Goal: Contribute content

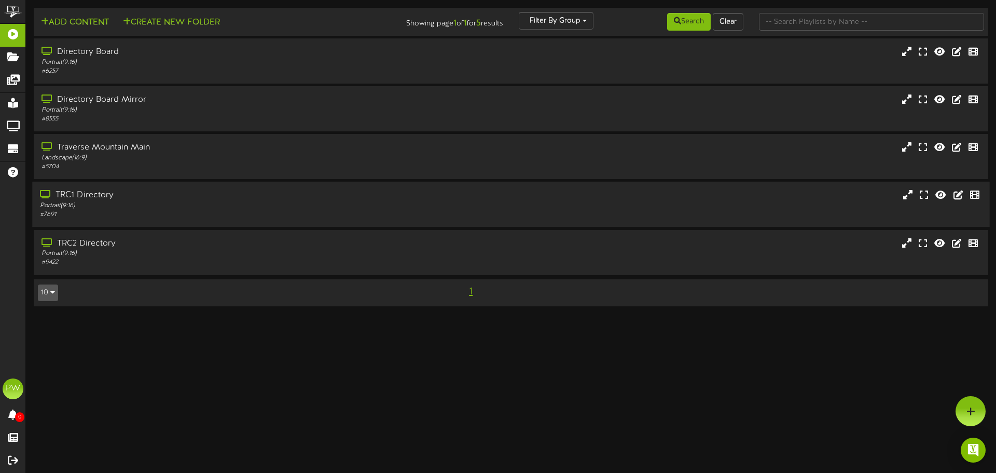
click at [92, 195] on div "TRC1 Directory" at bounding box center [231, 195] width 383 height 12
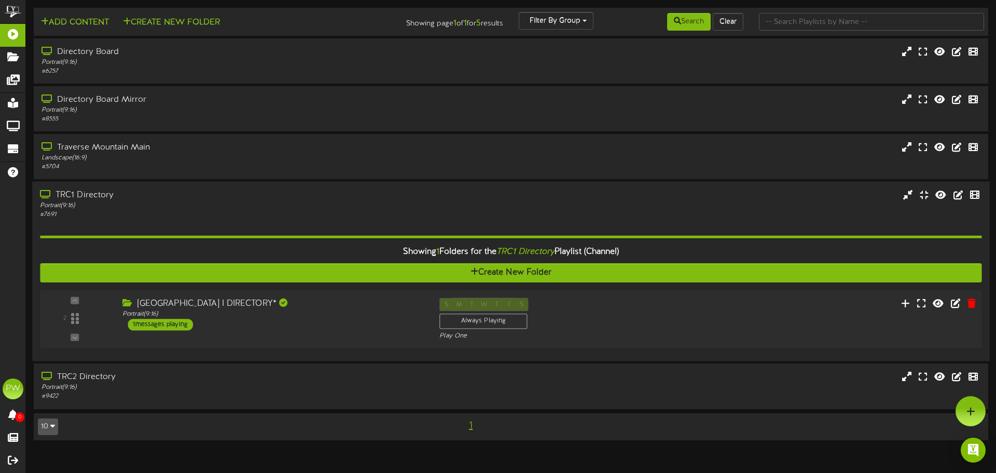
click at [212, 303] on div "[GEOGRAPHIC_DATA] I DIRECTORY*" at bounding box center [272, 304] width 301 height 12
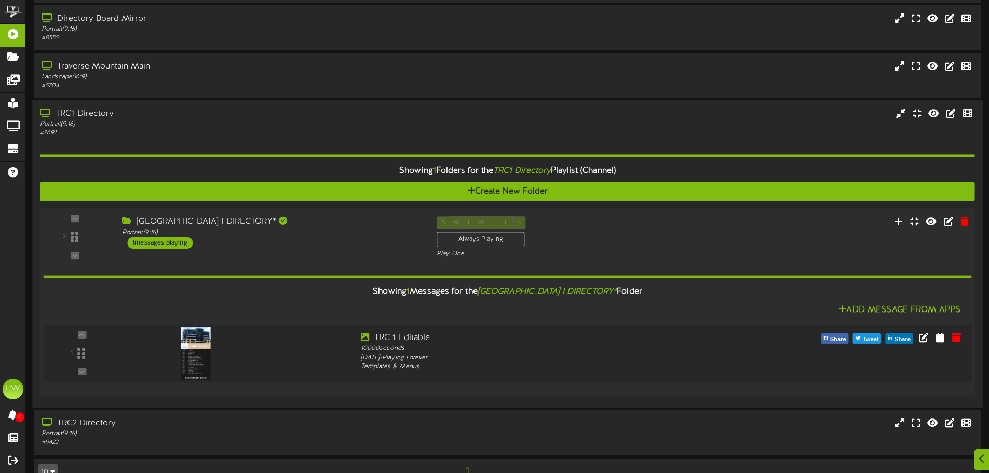
scroll to position [104, 0]
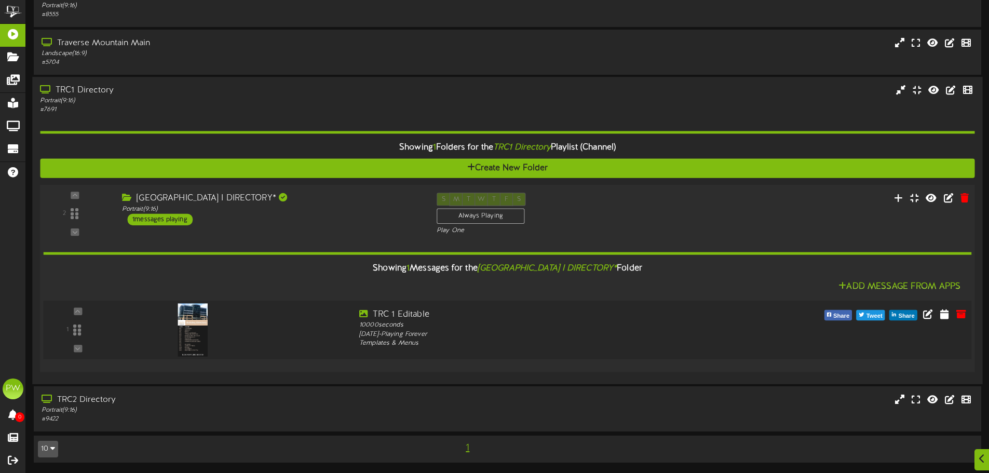
click at [199, 339] on img at bounding box center [193, 330] width 30 height 53
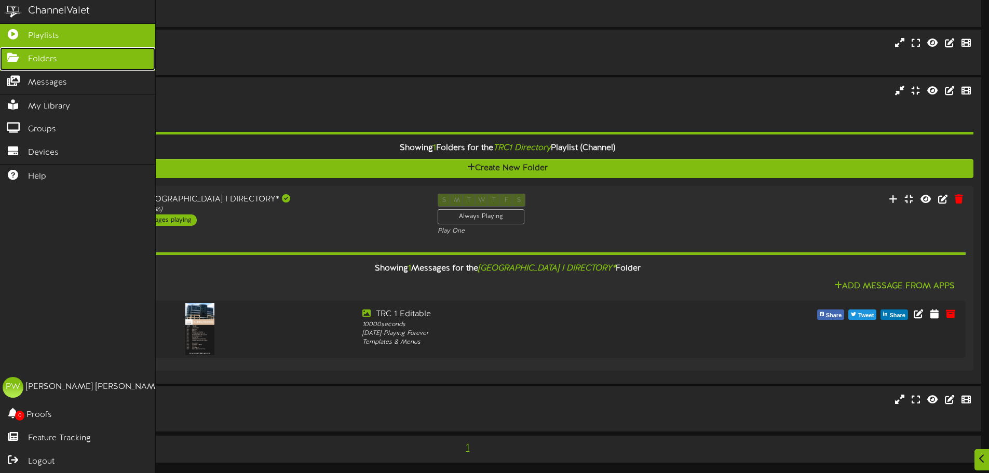
click at [49, 58] on span "Folders" at bounding box center [42, 59] width 29 height 12
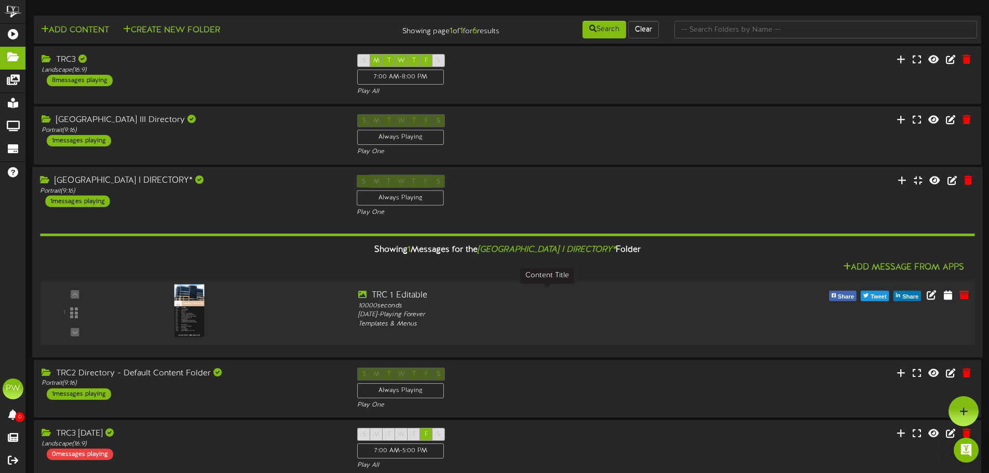
click at [420, 296] on div "TRC 1 Editable" at bounding box center [546, 295] width 377 height 12
click at [945, 298] on icon at bounding box center [947, 294] width 10 height 11
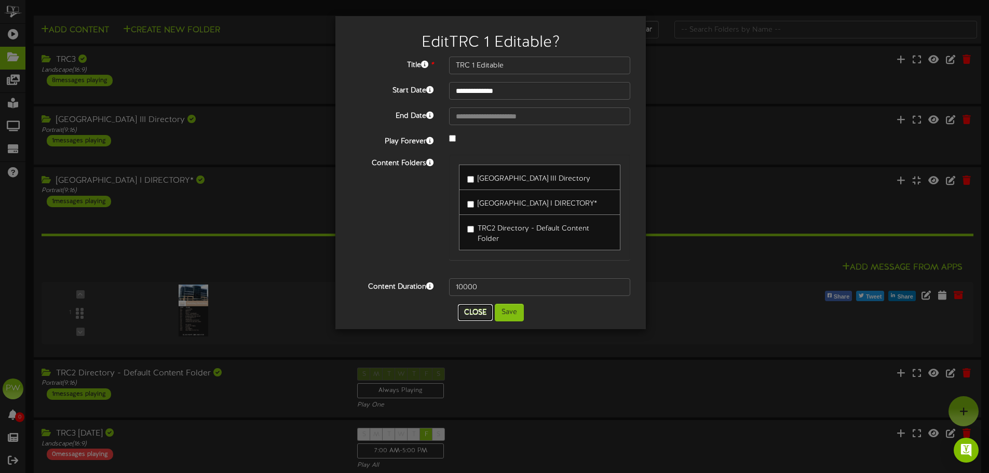
click at [478, 313] on button "Close" at bounding box center [475, 312] width 35 height 17
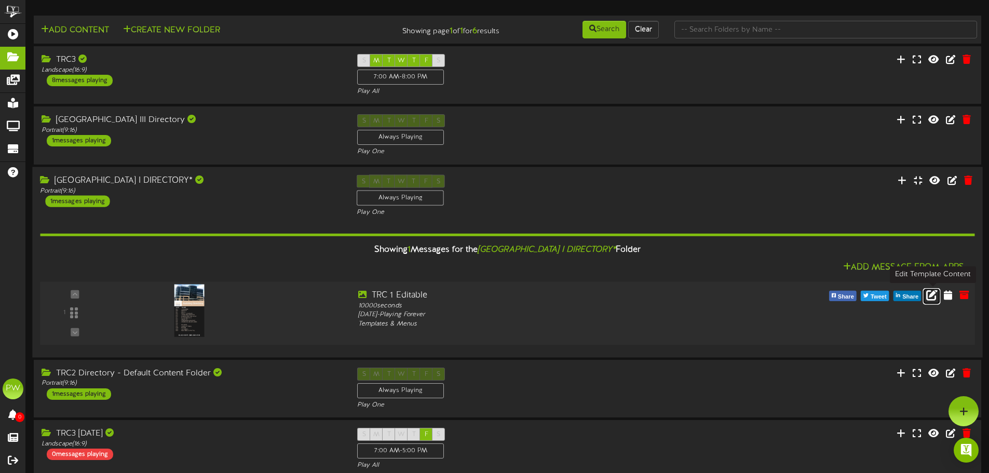
click at [929, 297] on icon at bounding box center [931, 294] width 11 height 11
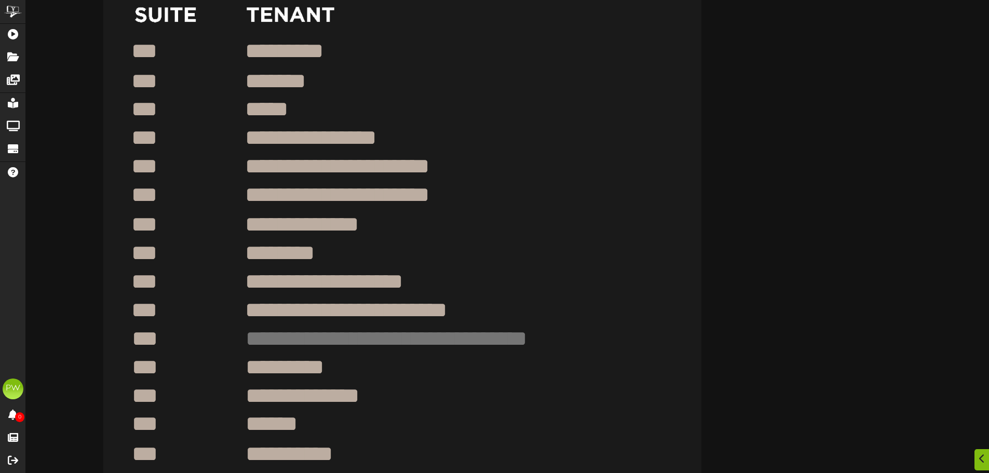
scroll to position [519, 0]
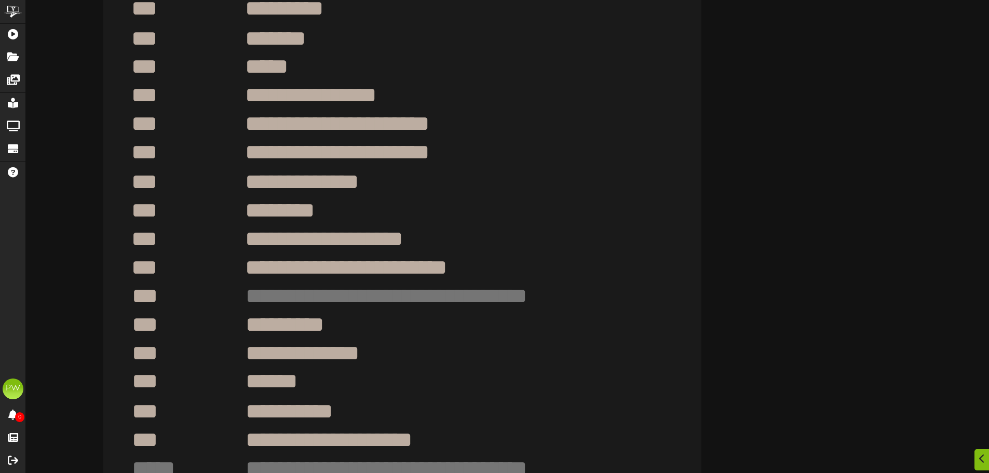
click at [276, 296] on textarea at bounding box center [422, 296] width 357 height 30
drag, startPoint x: 433, startPoint y: 354, endPoint x: 249, endPoint y: 372, distance: 185.1
click at [249, 369] on div "**********" at bounding box center [402, 36] width 598 height 1063
click at [258, 292] on textarea at bounding box center [422, 296] width 357 height 30
paste textarea "**********"
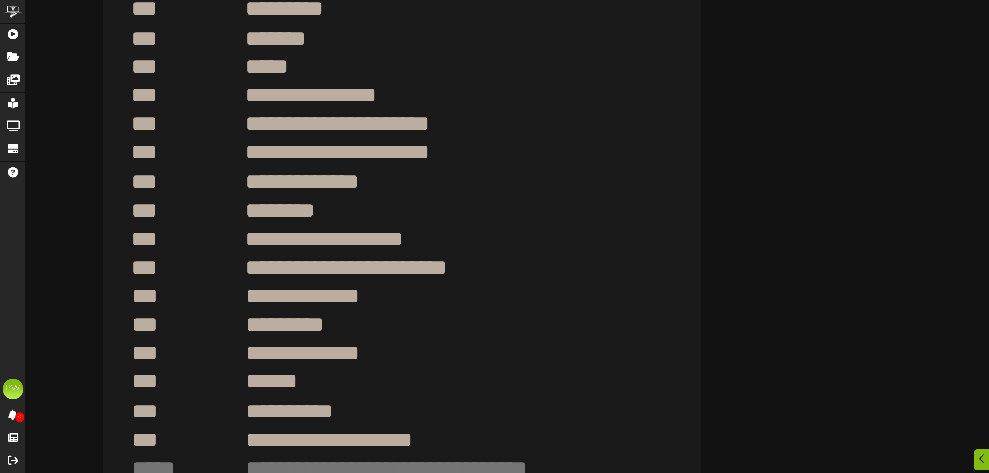
type textarea "**********"
drag, startPoint x: 432, startPoint y: 352, endPoint x: 238, endPoint y: 355, distance: 194.6
click at [238, 355] on div "**********" at bounding box center [402, 36] width 598 height 1063
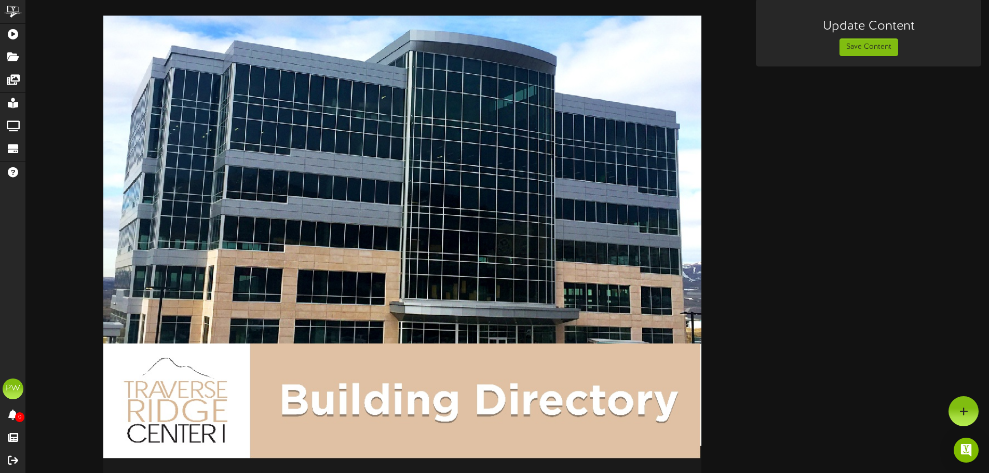
scroll to position [0, 0]
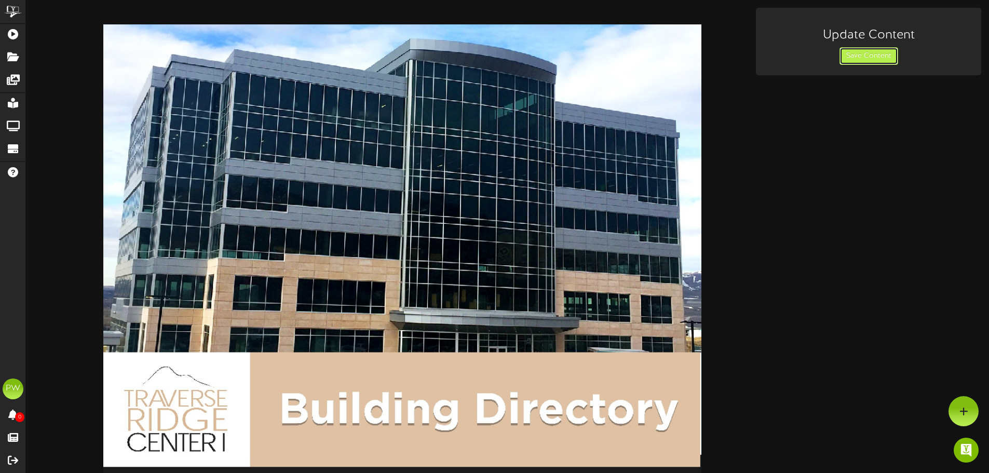
click at [859, 58] on button "Save Content" at bounding box center [868, 56] width 59 height 18
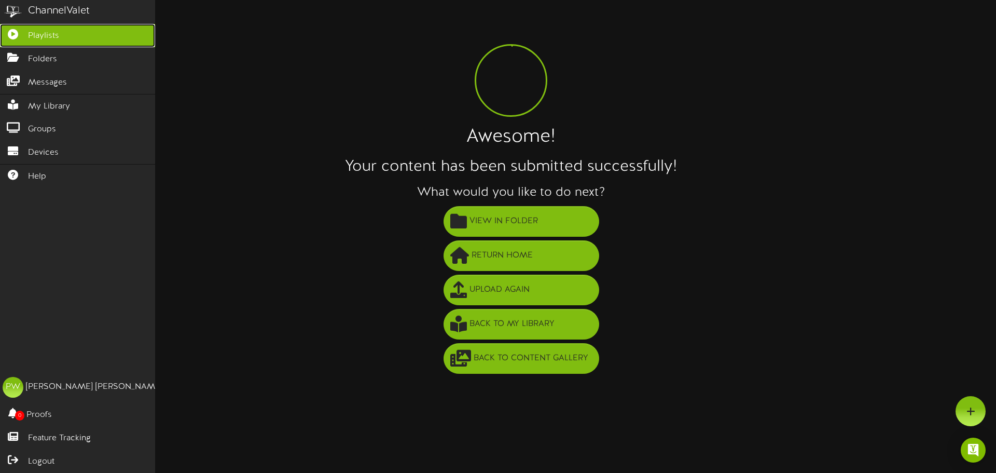
click at [41, 35] on span "Playlists" at bounding box center [43, 36] width 31 height 12
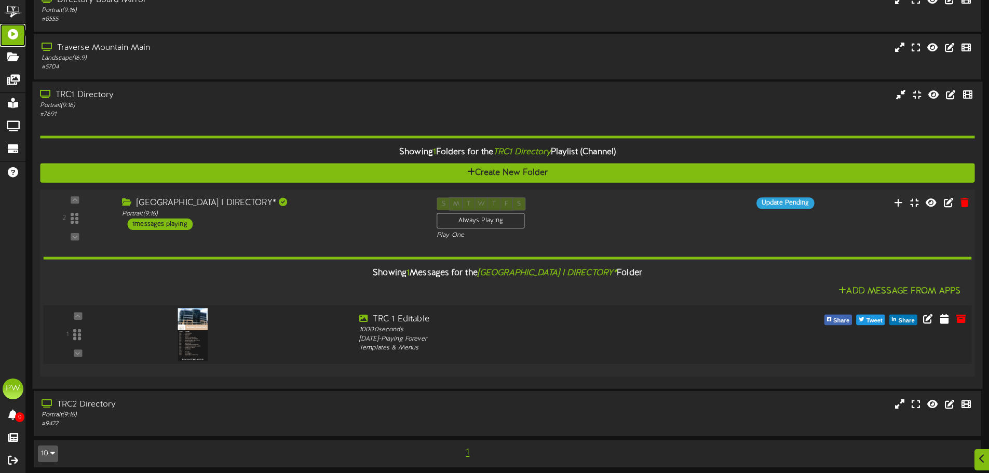
scroll to position [104, 0]
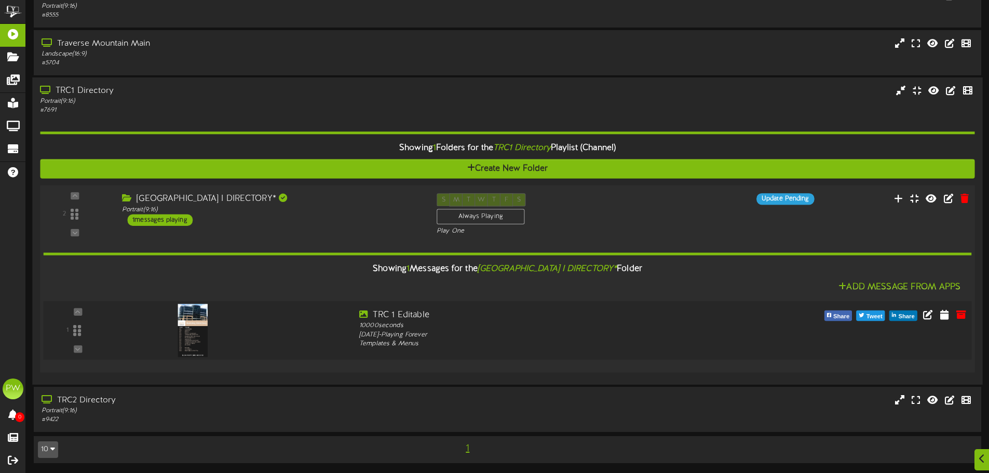
click at [190, 334] on img at bounding box center [193, 330] width 30 height 53
